Goal: Task Accomplishment & Management: Manage account settings

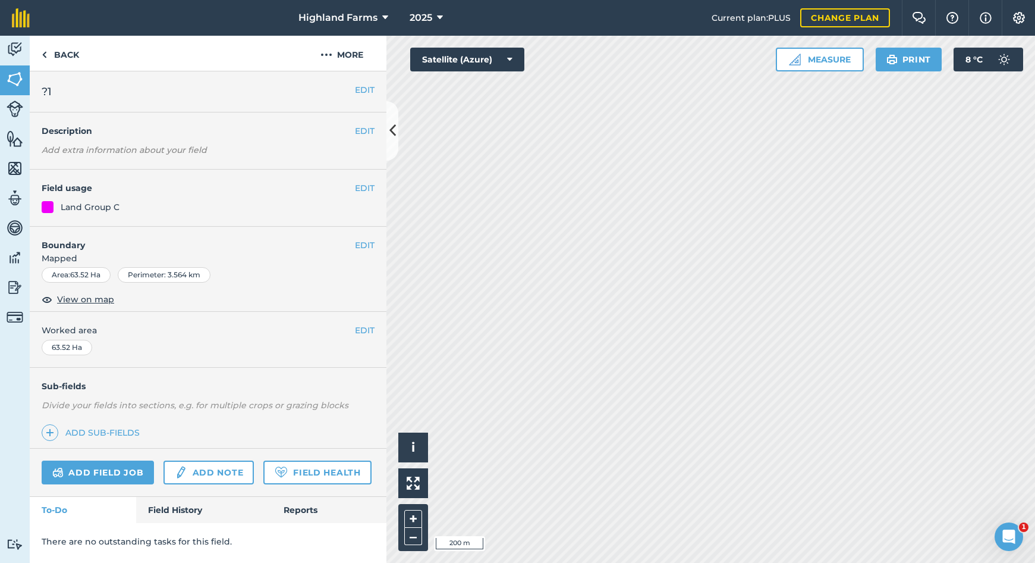
click at [359, 90] on button "EDIT" at bounding box center [365, 89] width 20 height 13
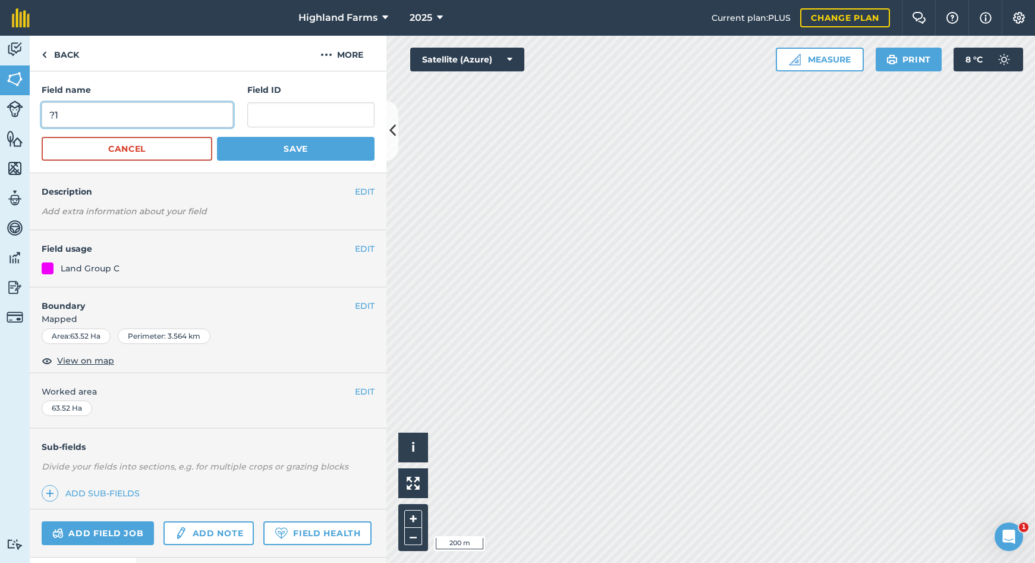
drag, startPoint x: 54, startPoint y: 112, endPoint x: 61, endPoint y: 130, distance: 19.2
click at [54, 113] on input "?1" at bounding box center [138, 114] width 192 height 25
type input "Dh1"
click at [309, 145] on button "Save" at bounding box center [296, 149] width 158 height 24
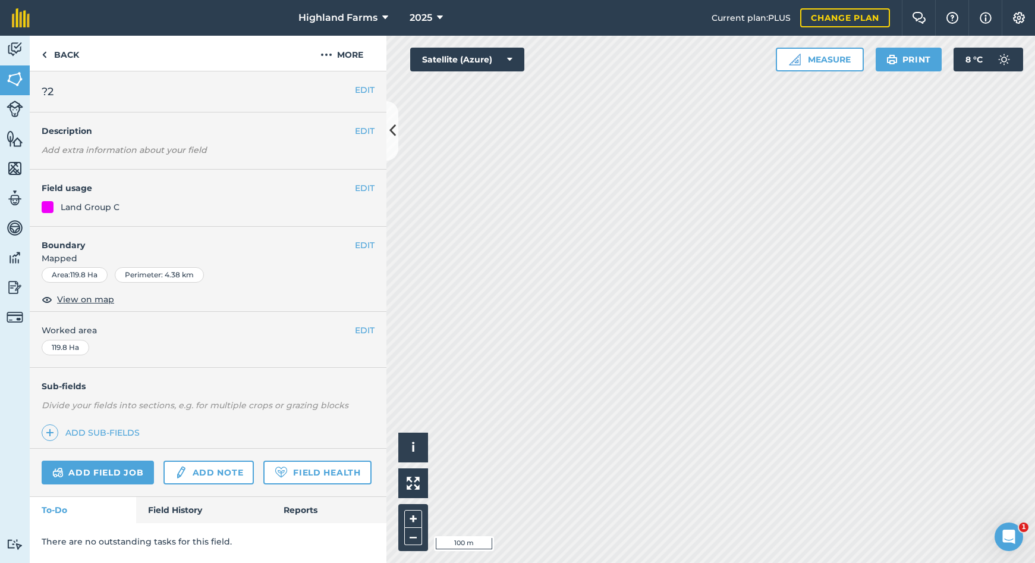
click at [48, 91] on span "?2" at bounding box center [48, 91] width 12 height 17
click at [368, 91] on button "EDIT" at bounding box center [365, 89] width 20 height 13
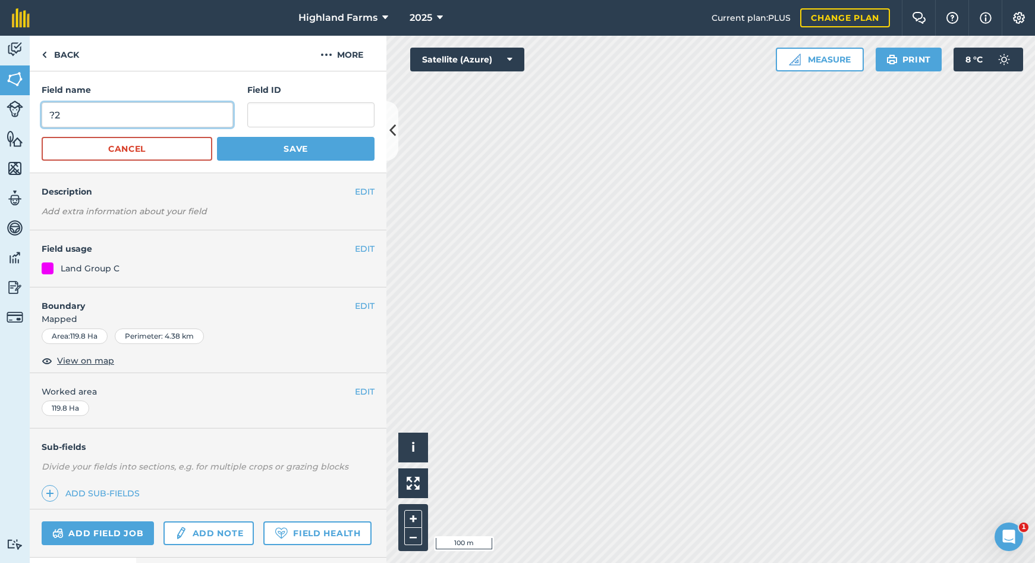
drag, startPoint x: 55, startPoint y: 115, endPoint x: 121, endPoint y: 198, distance: 106.6
click at [55, 115] on input "?2" at bounding box center [138, 114] width 192 height 25
type input "Dh2"
click at [303, 150] on button "Save" at bounding box center [296, 149] width 158 height 24
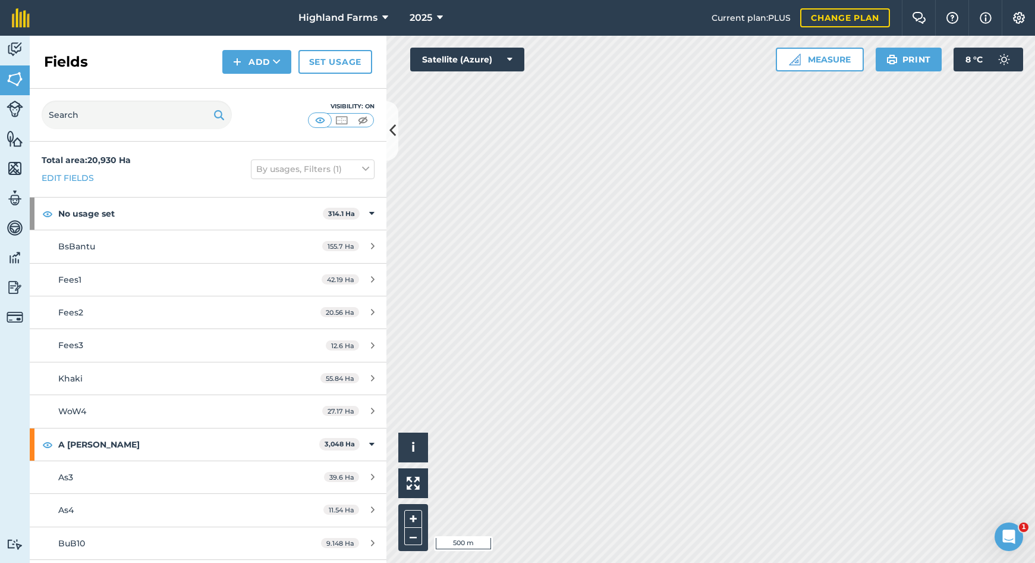
click at [391, 131] on icon at bounding box center [393, 130] width 7 height 21
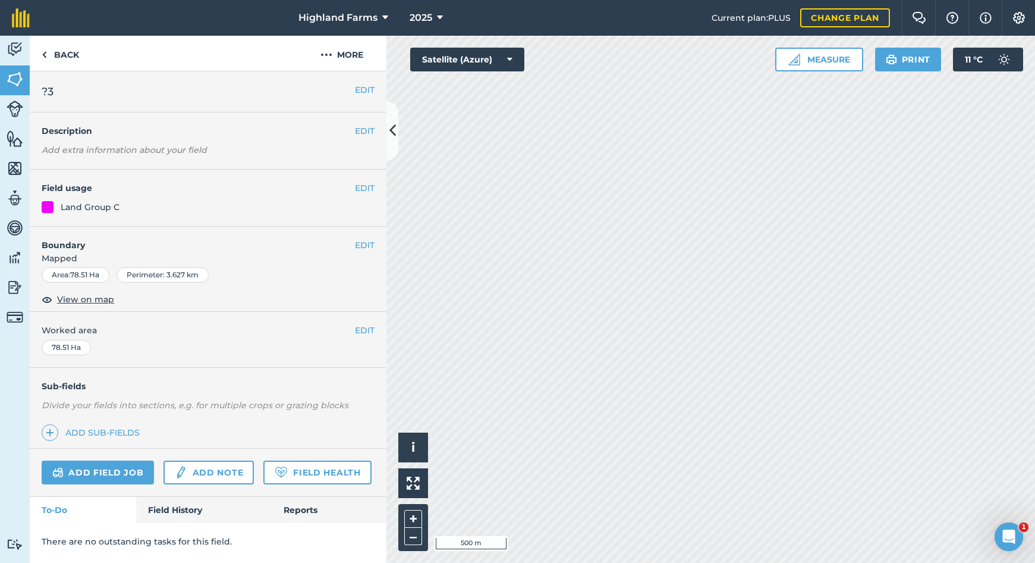
click at [358, 87] on button "EDIT" at bounding box center [365, 89] width 20 height 13
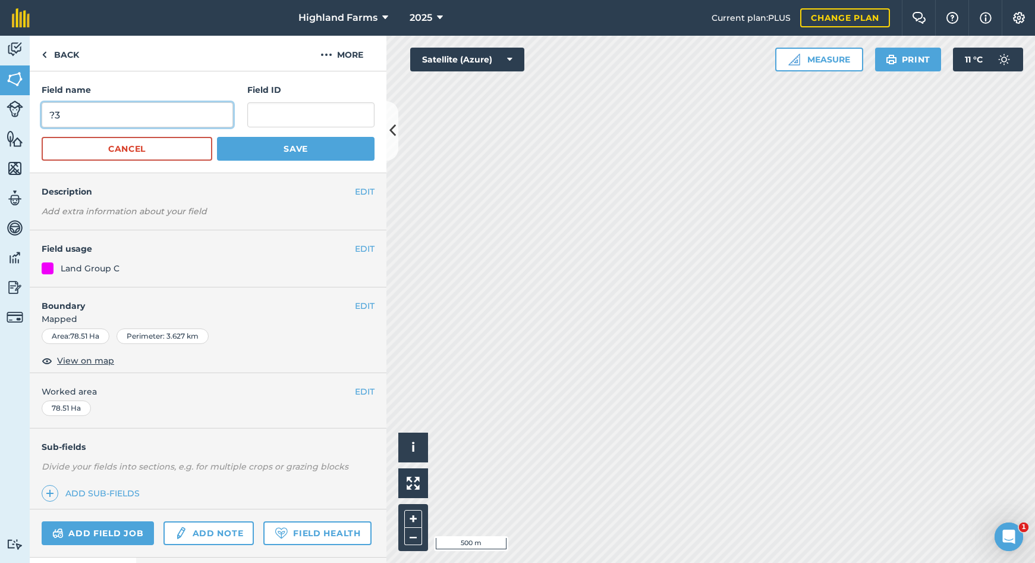
click at [53, 113] on input "?3" at bounding box center [138, 114] width 192 height 25
type input "Jf3"
click at [252, 151] on button "Save" at bounding box center [296, 149] width 158 height 24
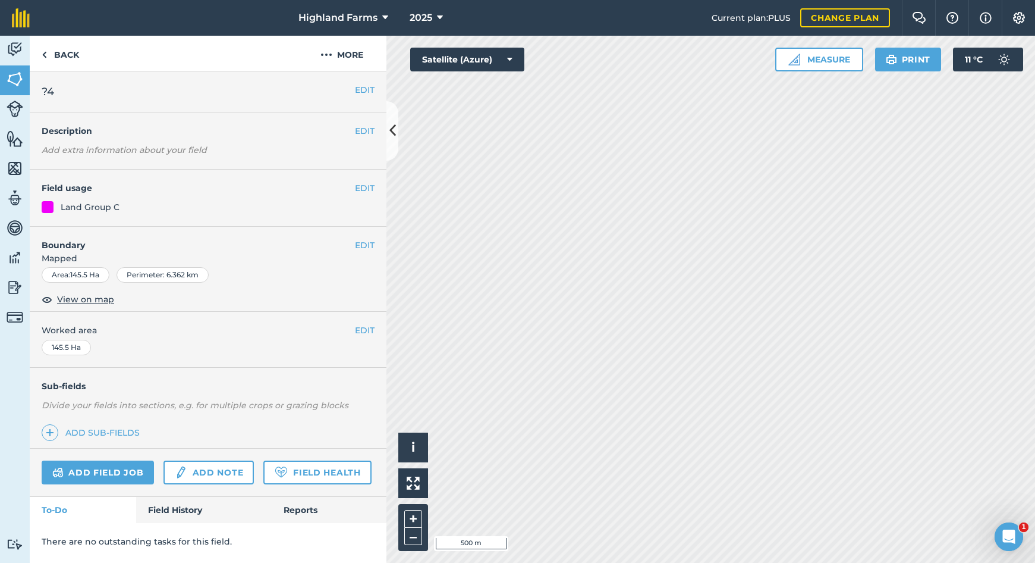
drag, startPoint x: 46, startPoint y: 90, endPoint x: 66, endPoint y: 104, distance: 23.9
click at [46, 90] on span "?4" at bounding box center [48, 91] width 12 height 17
click at [364, 88] on button "EDIT" at bounding box center [365, 89] width 20 height 13
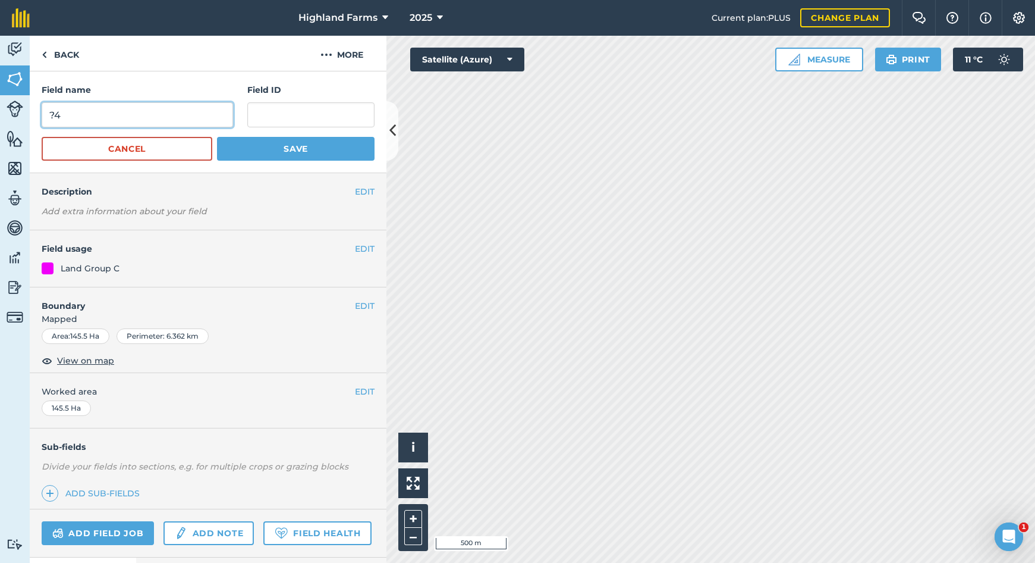
drag, startPoint x: 54, startPoint y: 112, endPoint x: 91, endPoint y: 158, distance: 59.6
click at [54, 112] on input "?4" at bounding box center [138, 114] width 192 height 25
type input "Jf4"
click at [249, 150] on button "Save" at bounding box center [296, 149] width 158 height 24
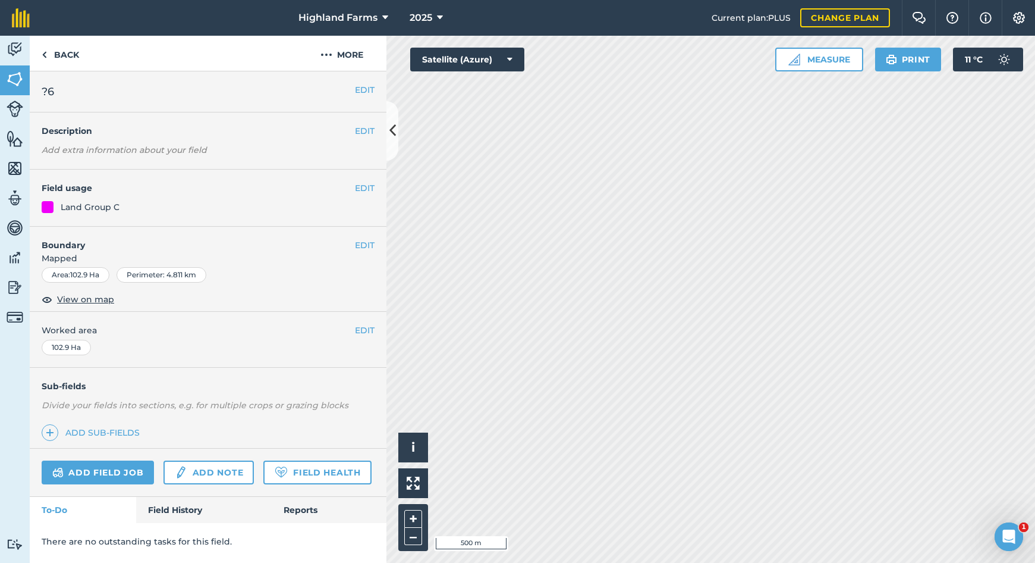
click at [49, 86] on span "?6" at bounding box center [48, 91] width 12 height 17
click at [360, 86] on button "EDIT" at bounding box center [365, 89] width 20 height 13
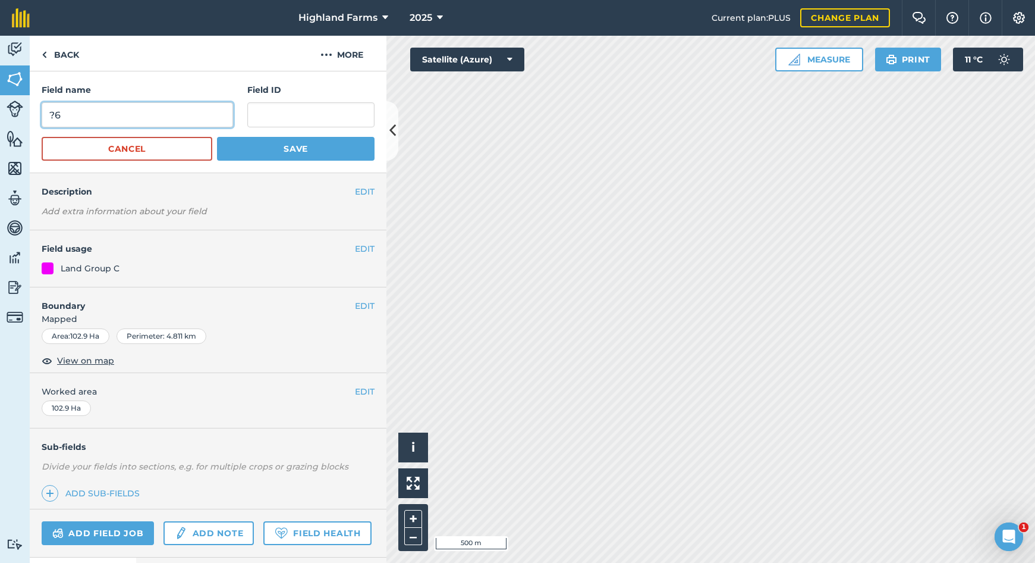
click at [52, 113] on input "?6" at bounding box center [138, 114] width 192 height 25
click at [71, 114] on input "Jf16" at bounding box center [138, 114] width 192 height 25
type input "Jf1"
click at [278, 148] on button "Save" at bounding box center [296, 149] width 158 height 24
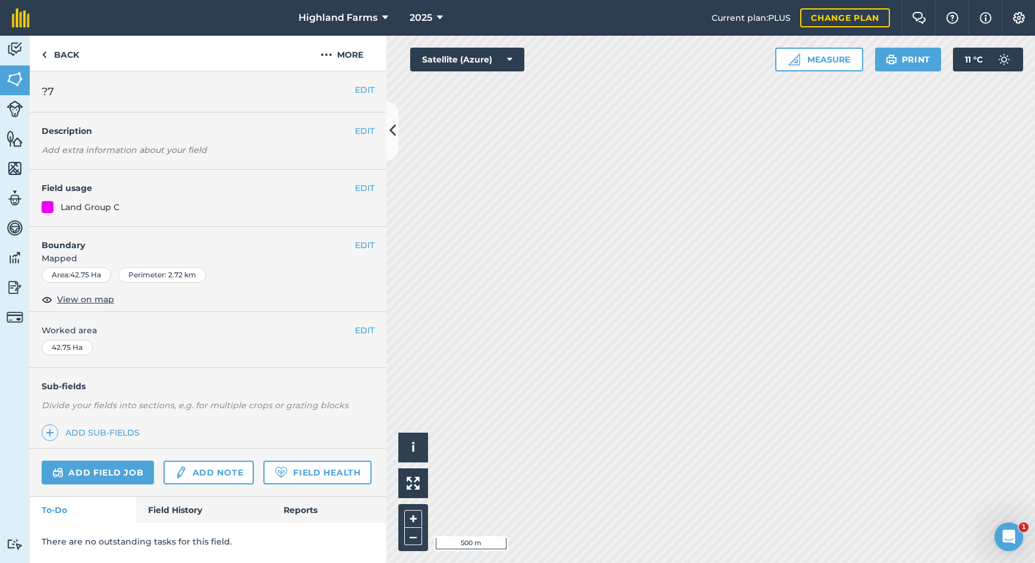
click at [55, 90] on h2 "?7" at bounding box center [198, 91] width 313 height 17
click at [362, 90] on button "EDIT" at bounding box center [365, 89] width 20 height 13
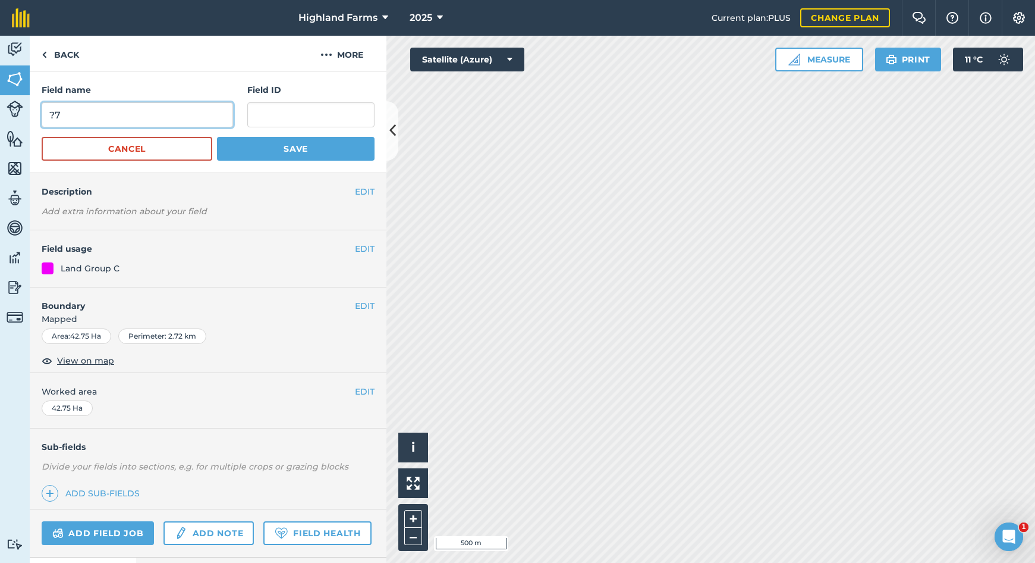
click at [63, 113] on input "?7" at bounding box center [138, 114] width 192 height 25
type input "?"
type input "Jf2"
click at [268, 146] on button "Save" at bounding box center [296, 149] width 158 height 24
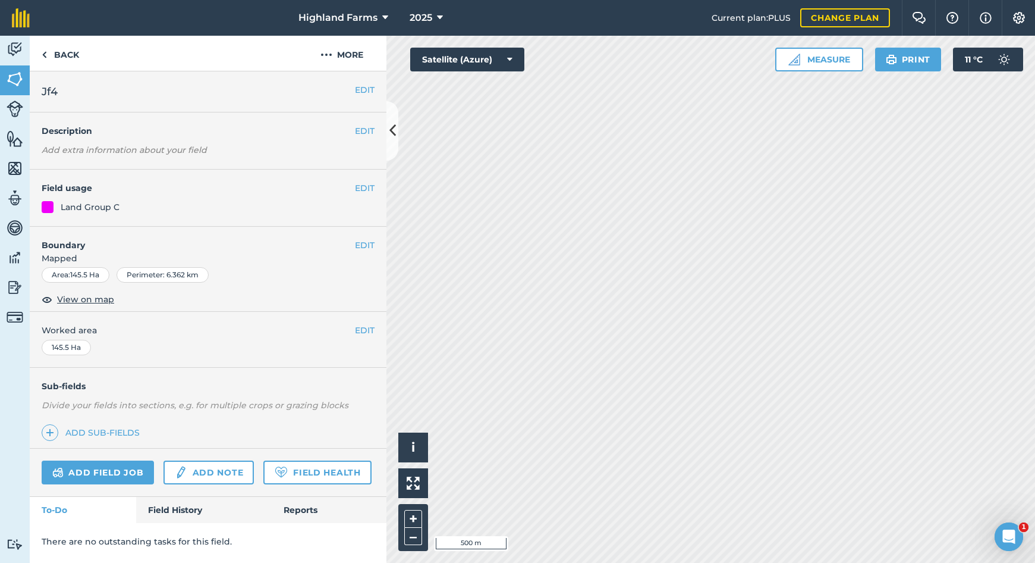
click at [357, 87] on button "EDIT" at bounding box center [365, 89] width 20 height 13
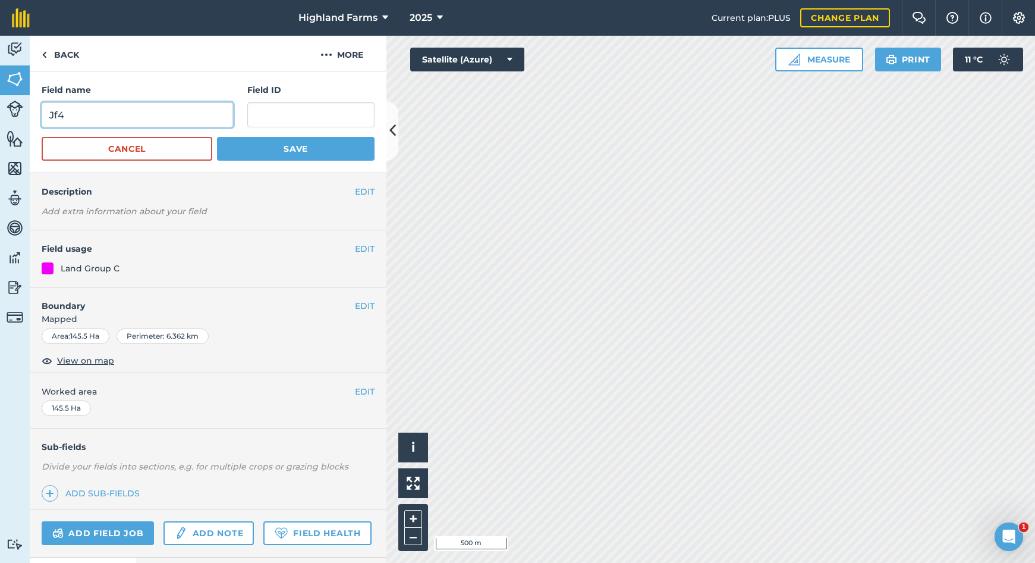
click at [62, 114] on input "Jf4" at bounding box center [138, 114] width 192 height 25
type input "Jf3"
drag, startPoint x: 315, startPoint y: 148, endPoint x: 353, endPoint y: 169, distance: 43.7
click at [314, 148] on button "Save" at bounding box center [296, 149] width 158 height 24
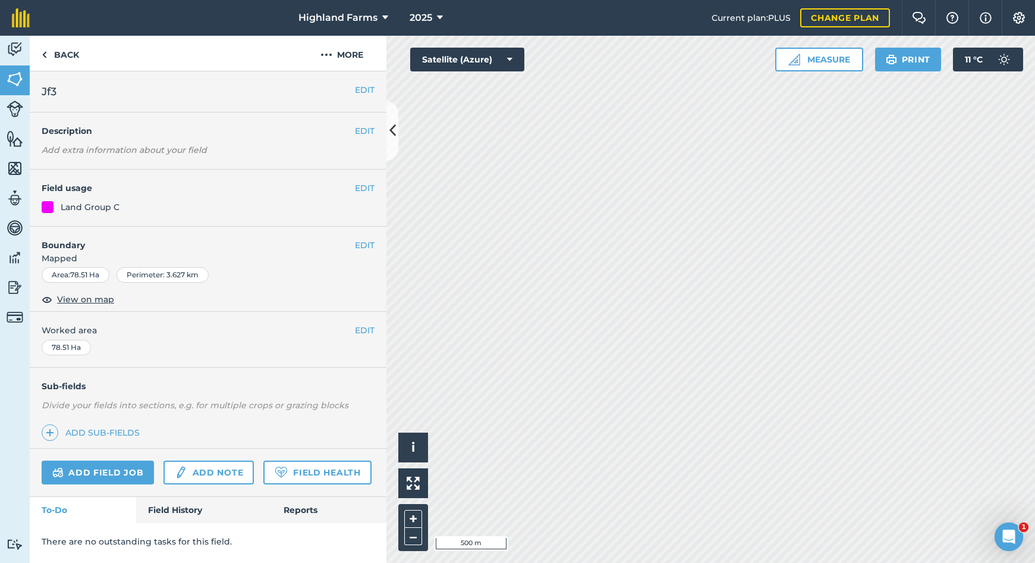
click at [55, 90] on span "Jf3" at bounding box center [49, 91] width 15 height 17
click at [369, 87] on button "EDIT" at bounding box center [365, 89] width 20 height 13
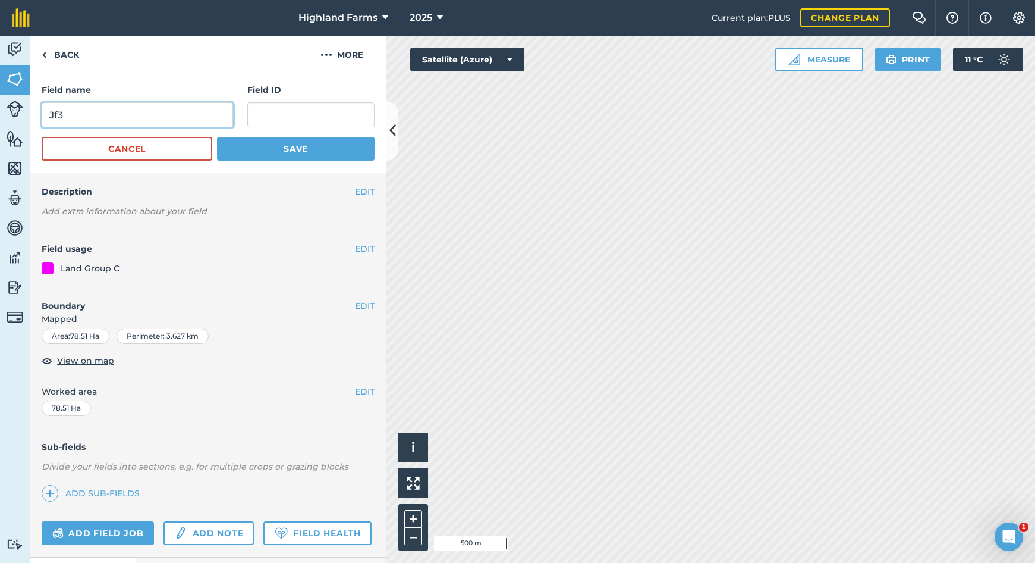
drag, startPoint x: 63, startPoint y: 115, endPoint x: 102, endPoint y: 140, distance: 46.9
click at [64, 115] on input "Jf3" at bounding box center [138, 114] width 192 height 25
type input "Jf4"
click at [262, 151] on button "Save" at bounding box center [296, 149] width 158 height 24
